Goal: Task Accomplishment & Management: Complete application form

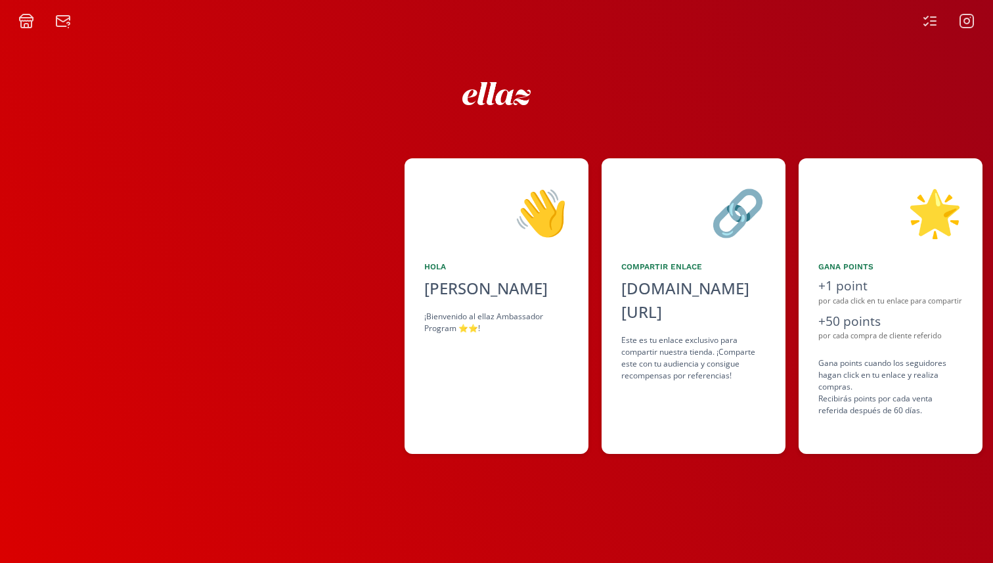
scroll to position [0, 788]
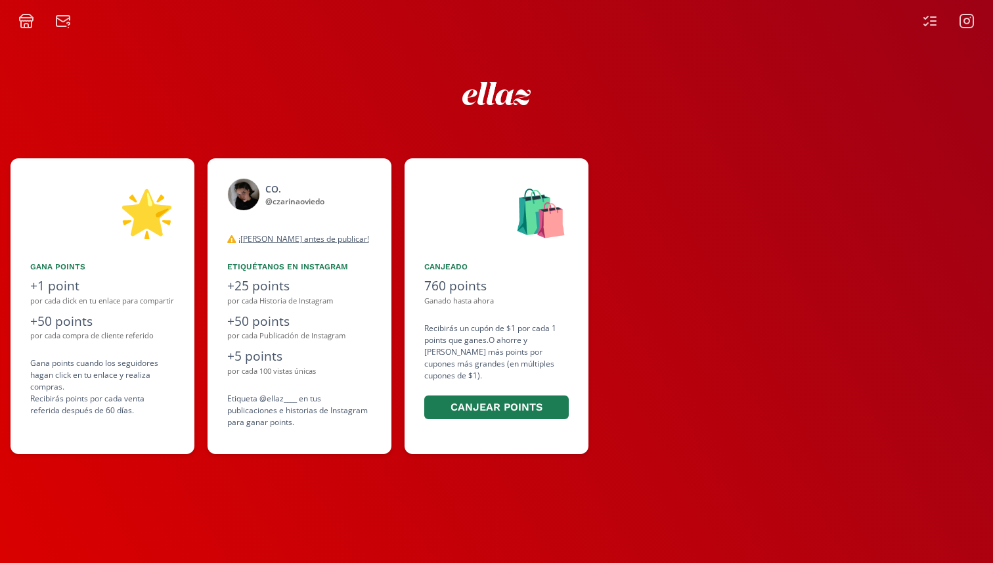
click at [931, 25] on icon at bounding box center [932, 25] width 5 height 0
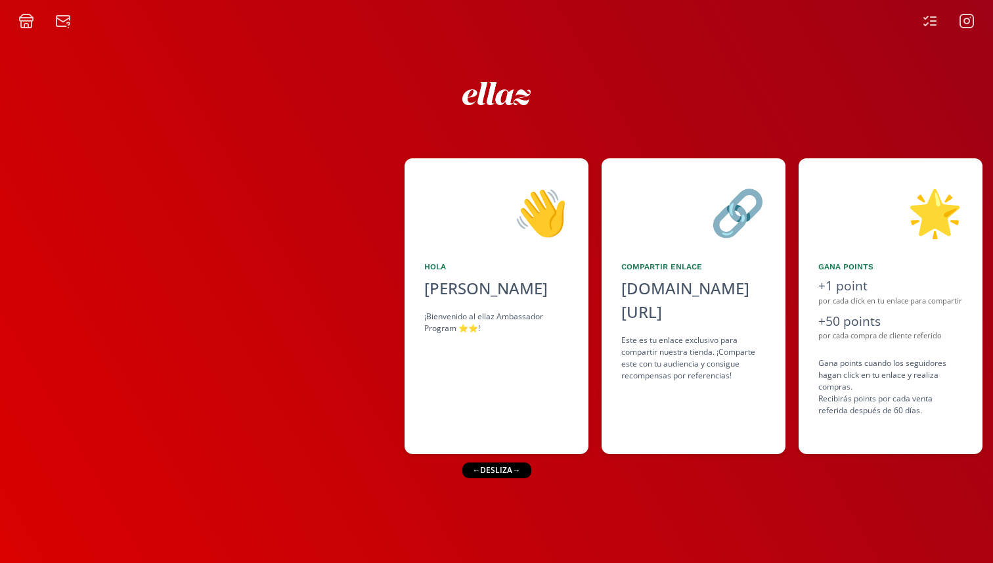
click at [960, 21] on icon at bounding box center [967, 21] width 16 height 16
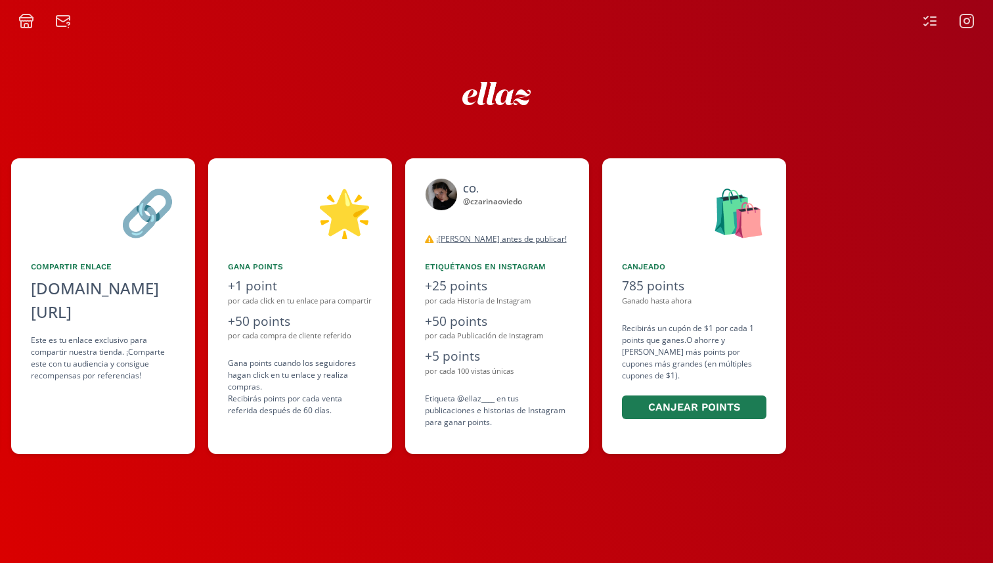
scroll to position [0, 591]
